Goal: Task Accomplishment & Management: Manage account settings

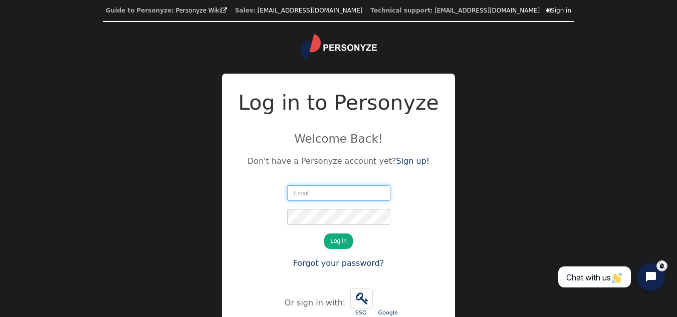
click at [365, 195] on input "text" at bounding box center [338, 193] width 103 height 16
type input "singhjs364@gmail.com"
click at [324, 233] on button "Log in" at bounding box center [338, 241] width 29 height 16
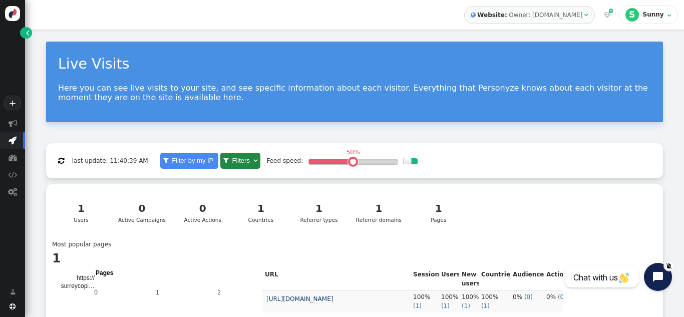
scroll to position [229, 0]
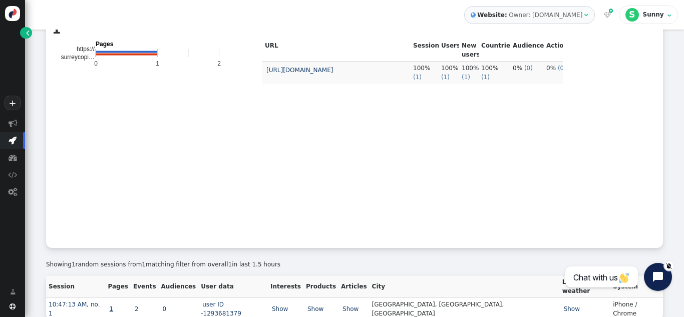
click at [115, 305] on link "1" at bounding box center [111, 308] width 7 height 7
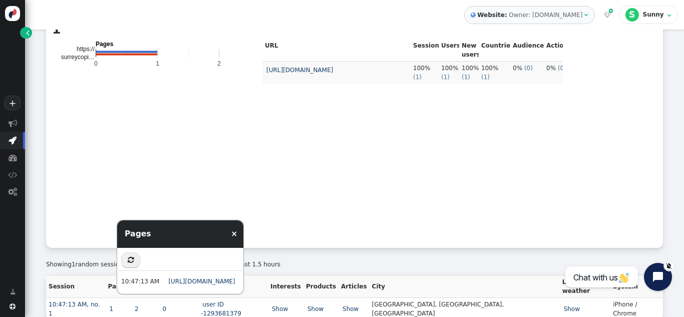
click at [518, 202] on td "URL Sessions Users New users Countries Audiences Actions [URL][DOMAIN_NAME] 100…" at bounding box center [412, 140] width 300 height 203
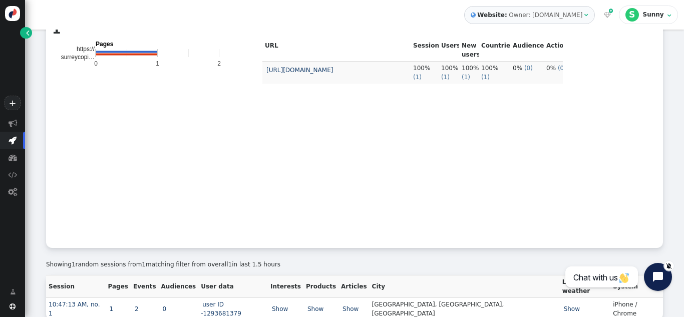
click at [589, 168] on div "Most popular pages 1 Pages 0 1 2 https:// surreycopi… URL Users New users [URL]…" at bounding box center [354, 126] width 605 height 231
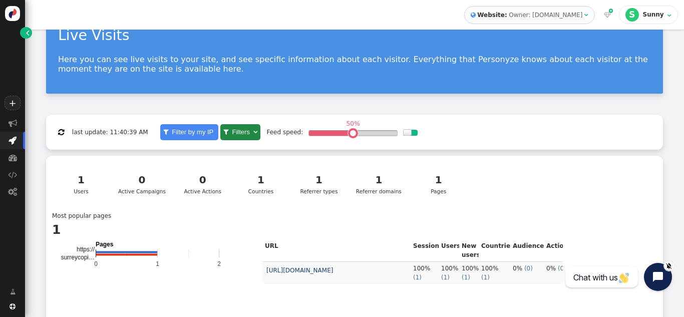
scroll to position [0, 0]
